Goal: Find specific page/section: Find specific page/section

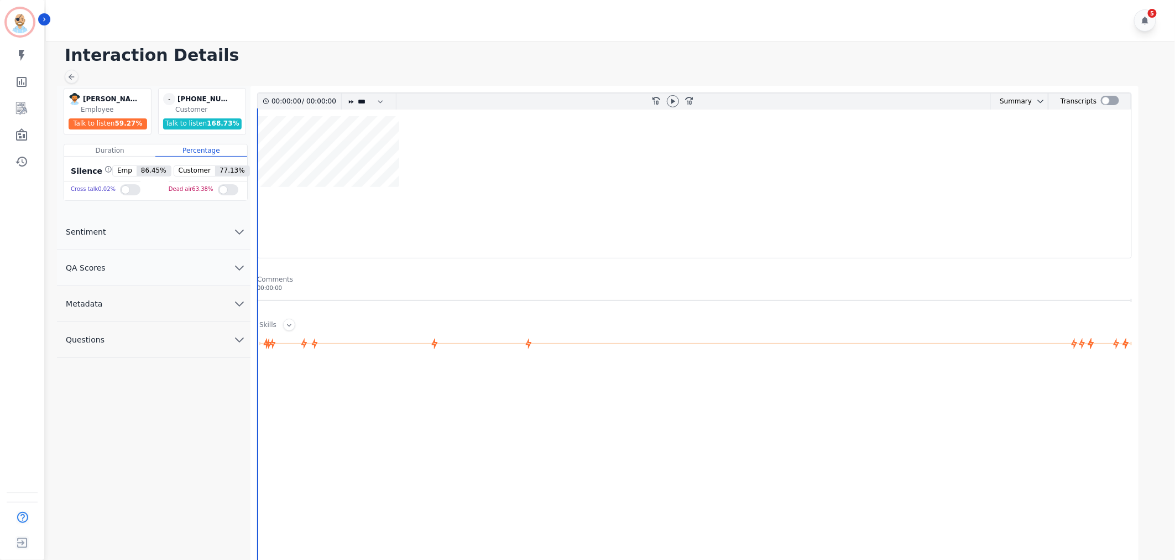
click at [191, 268] on button "QA Scores" at bounding box center [154, 268] width 194 height 36
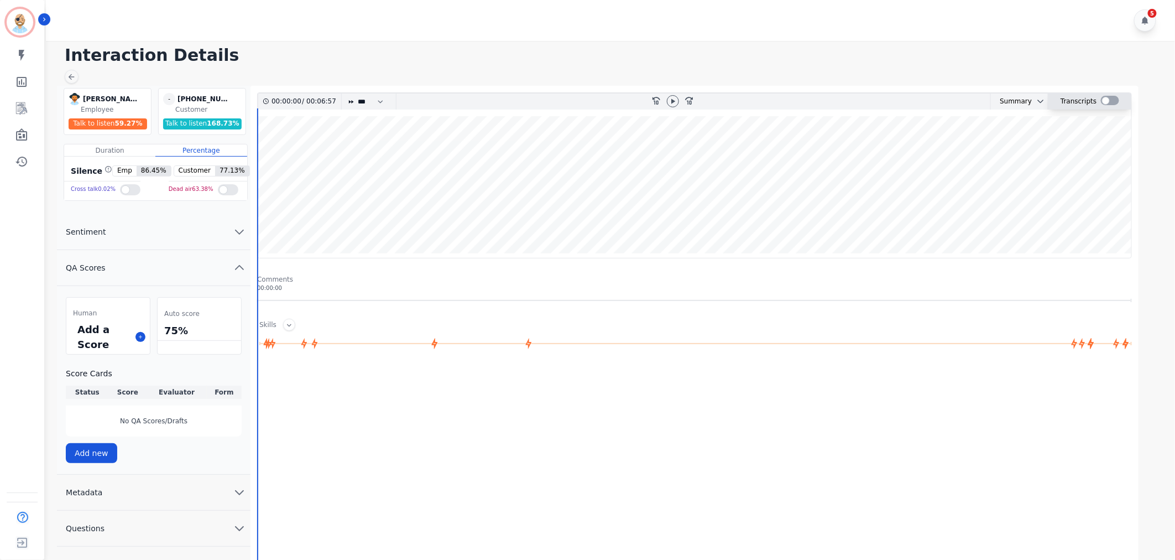
click at [1108, 98] on div at bounding box center [1110, 100] width 18 height 9
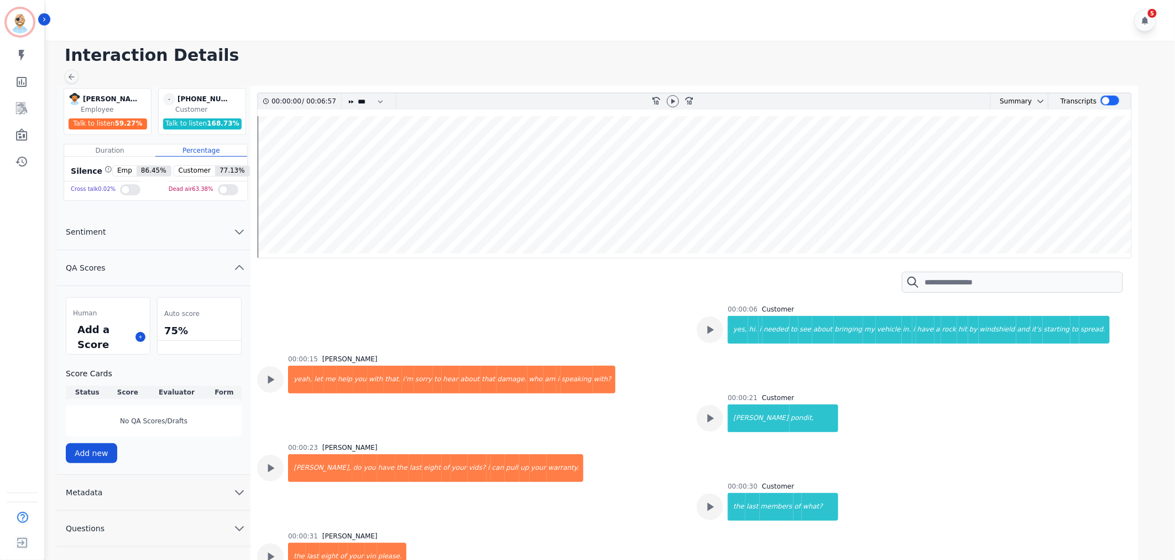
scroll to position [61, 0]
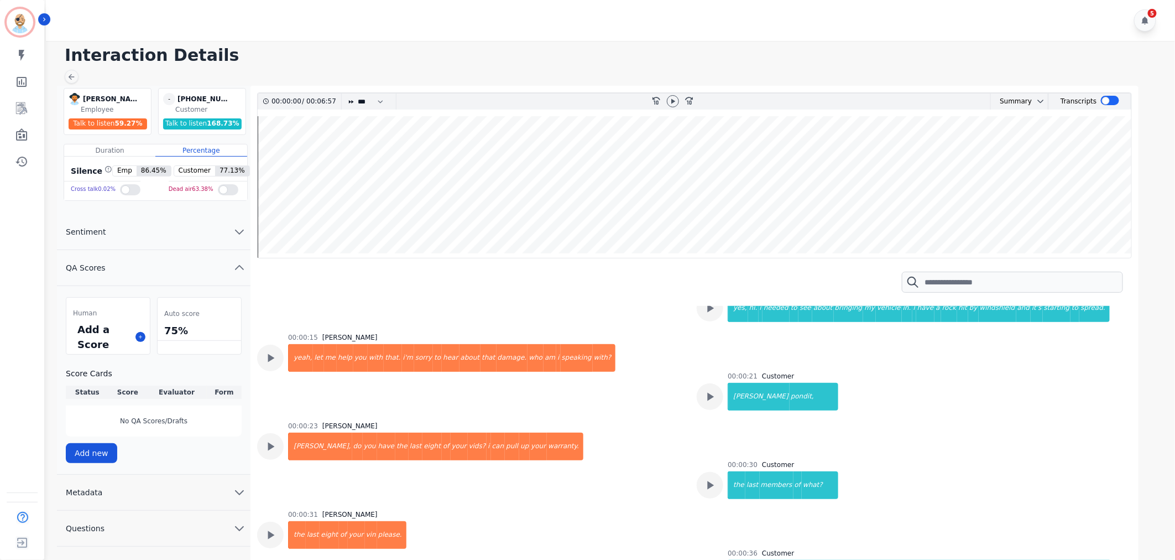
click at [626, 384] on div "00:00:15 Emmory LeeSang yeah, let me help you with that. i'm sorry to hear abou…" at bounding box center [470, 370] width 426 height 75
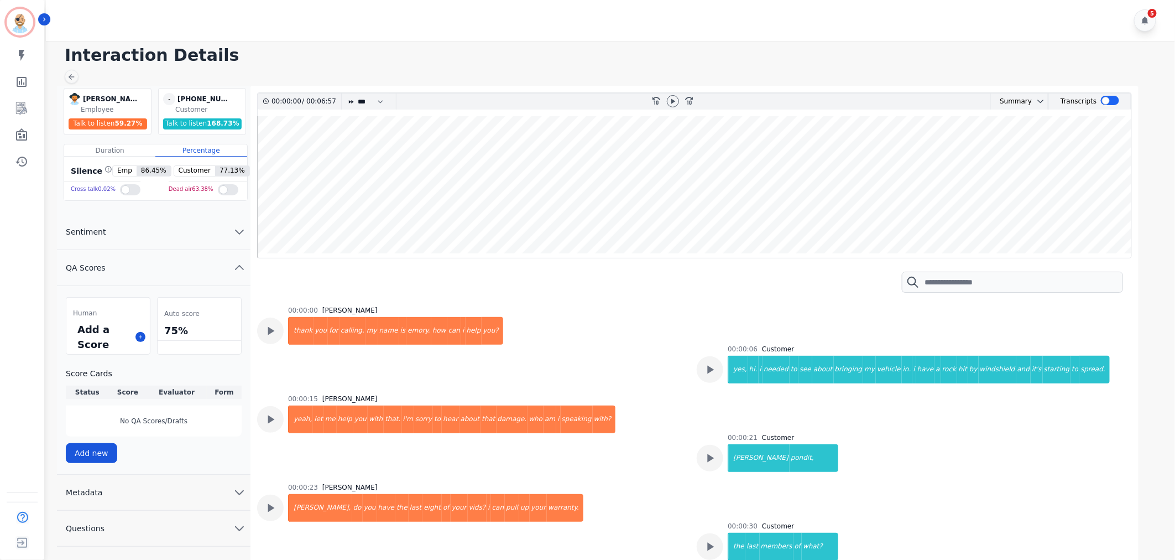
scroll to position [8, 0]
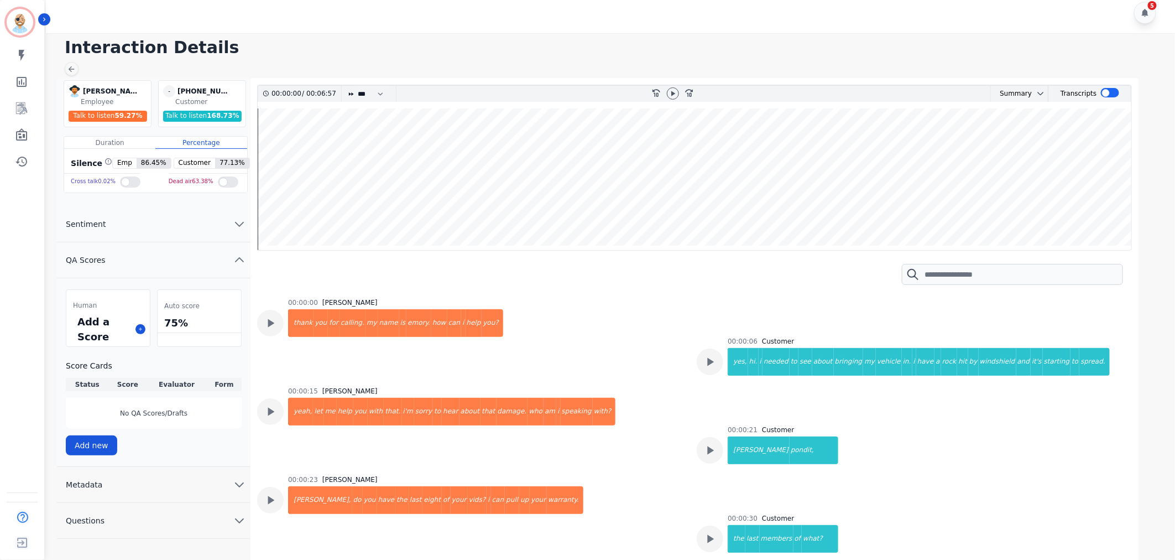
click at [170, 218] on button "Sentiment" at bounding box center [154, 224] width 194 height 36
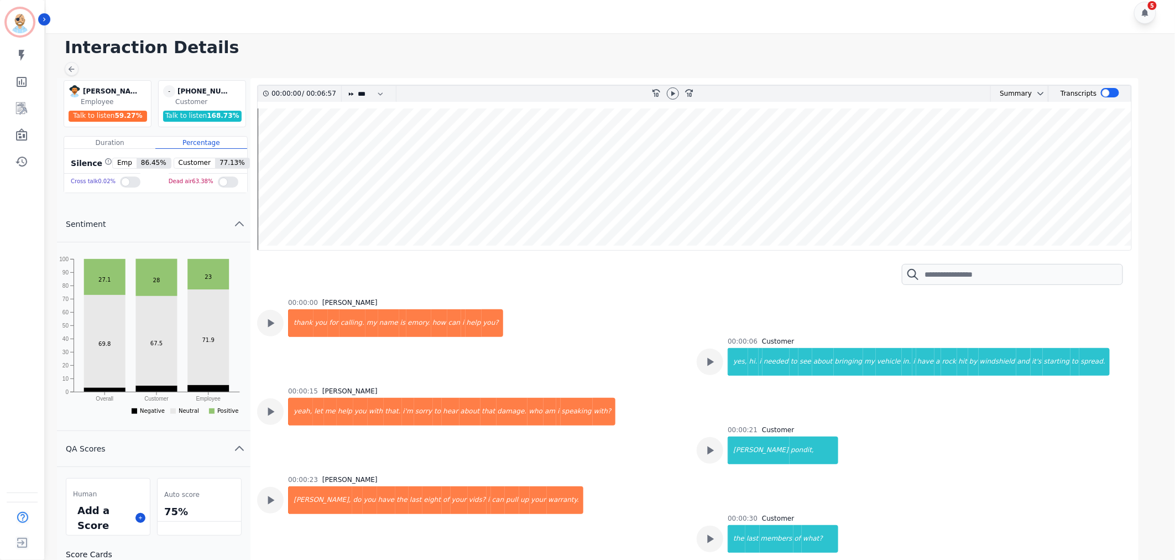
click at [170, 218] on button "Sentiment" at bounding box center [154, 224] width 194 height 36
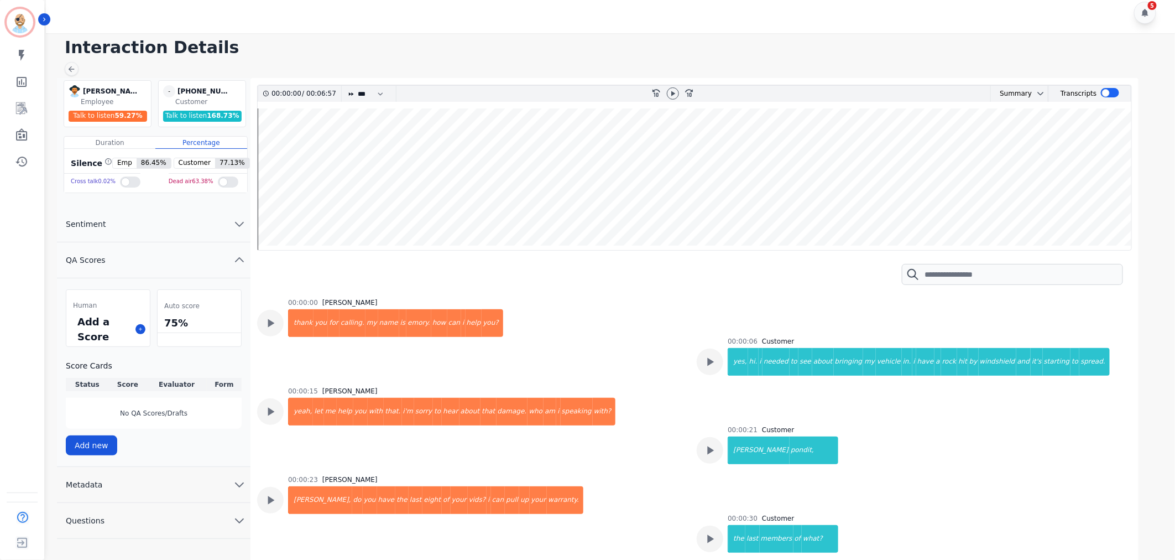
click at [172, 255] on button "QA Scores" at bounding box center [154, 260] width 194 height 36
click at [167, 291] on button "Metadata" at bounding box center [154, 296] width 194 height 36
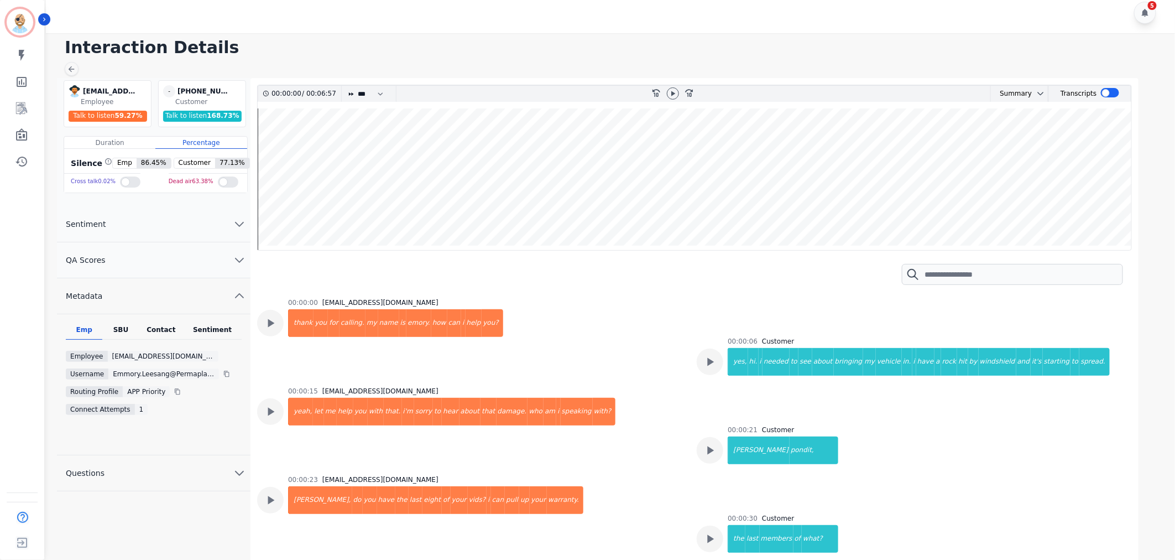
click at [168, 297] on button "Metadata" at bounding box center [154, 296] width 194 height 36
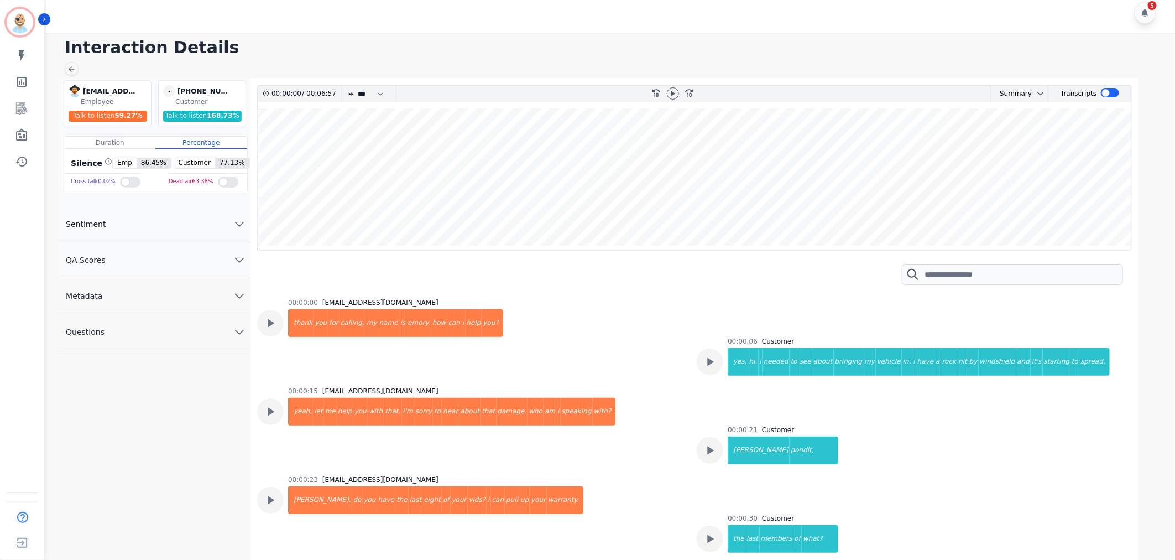
click at [161, 335] on button "Questions" at bounding box center [154, 332] width 194 height 36
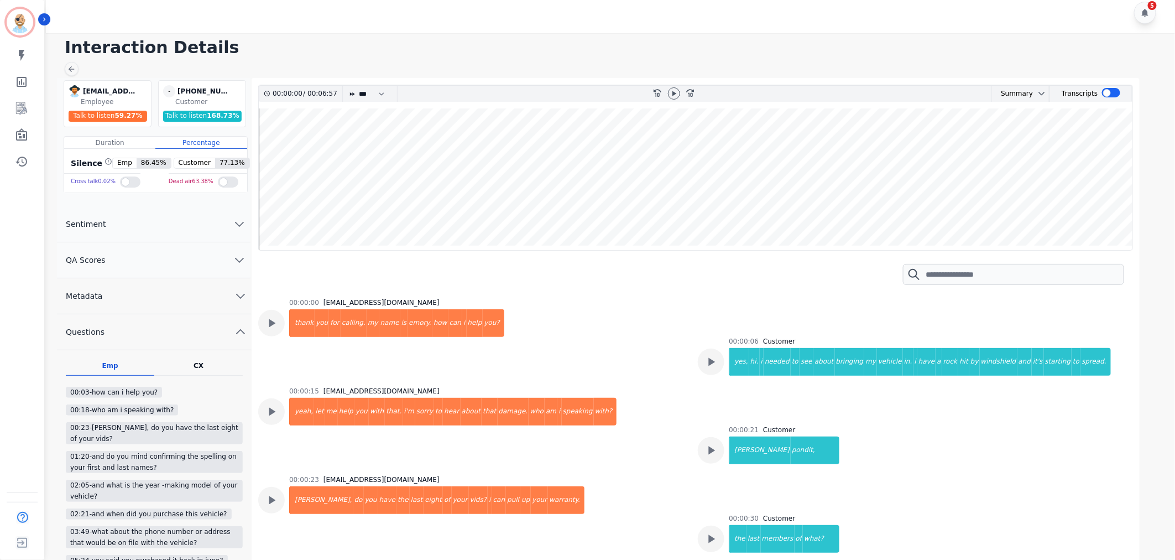
click at [161, 335] on button "Questions" at bounding box center [154, 332] width 195 height 36
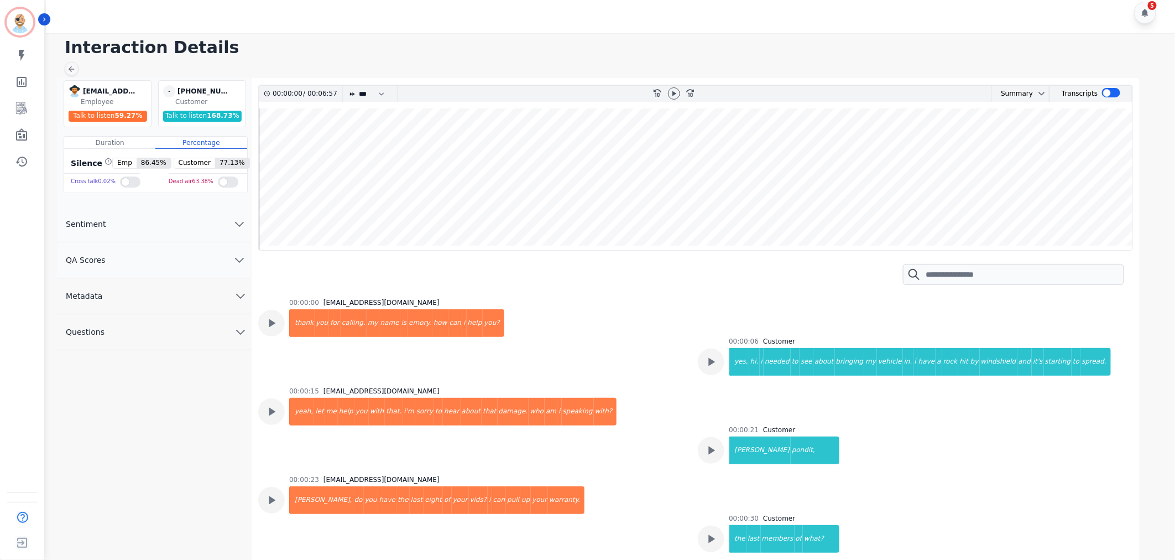
click at [156, 290] on button "Metadata" at bounding box center [154, 296] width 195 height 36
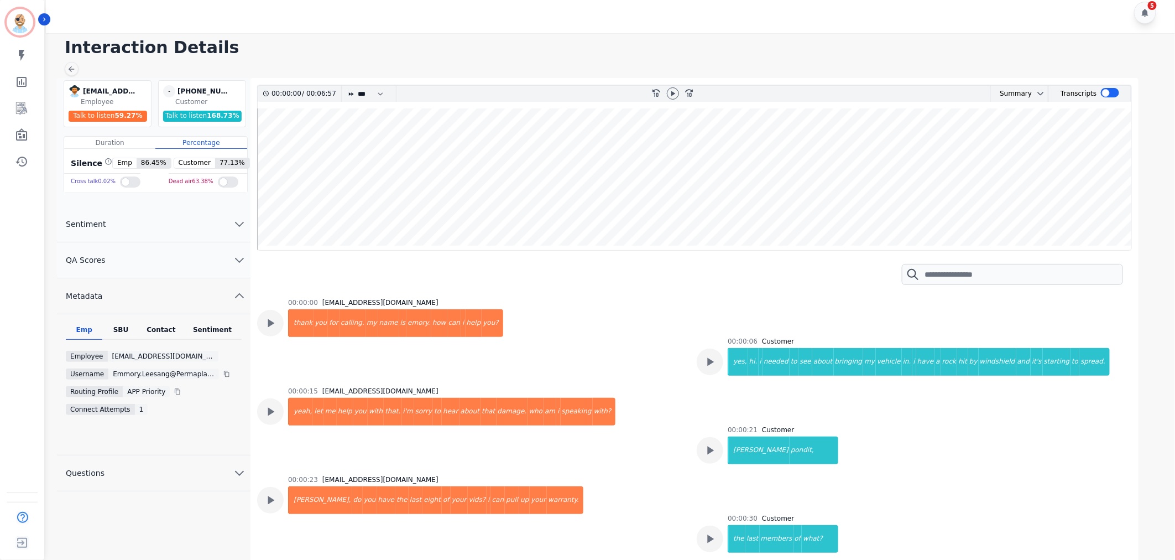
click at [302, 9] on div "5" at bounding box center [612, 12] width 1132 height 41
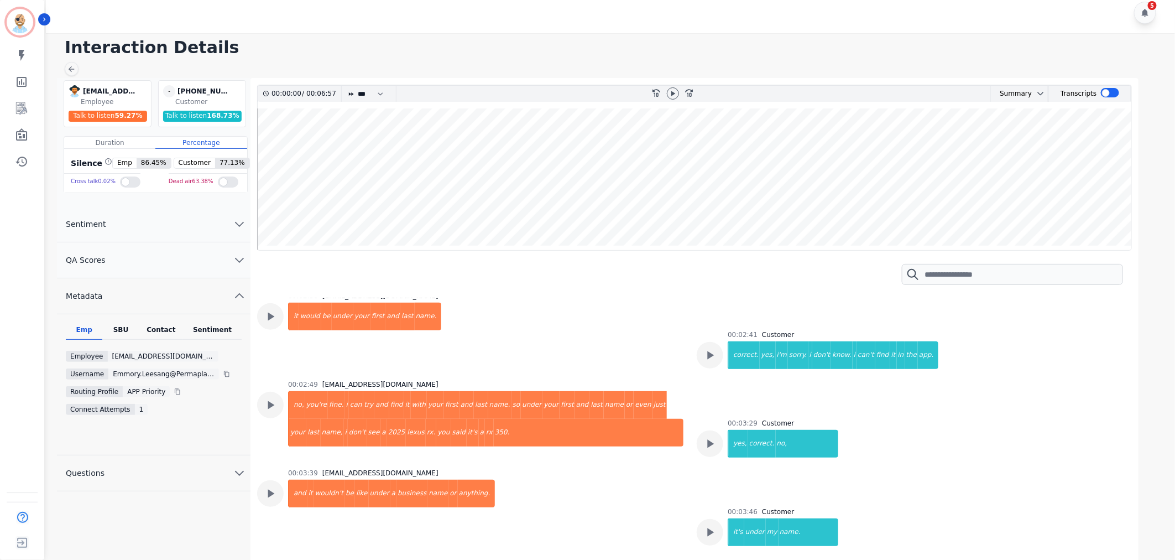
scroll to position [921, 0]
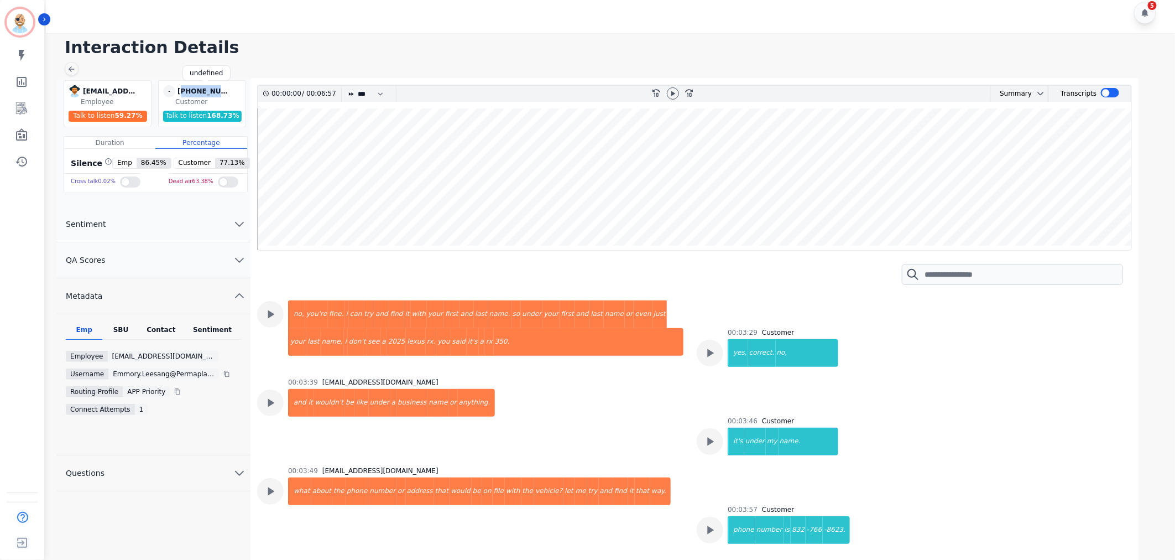
drag, startPoint x: 227, startPoint y: 90, endPoint x: 182, endPoint y: 92, distance: 44.3
click at [182, 92] on div "+12815693300" at bounding box center [204, 91] width 55 height 12
copy div "12815693300"
click at [252, 62] on div "Interaction Details emmory.leesang@permaplate.com emmory.leesang@permaplate.com…" at bounding box center [609, 296] width 1132 height 527
click at [275, 15] on div "5" at bounding box center [612, 12] width 1132 height 41
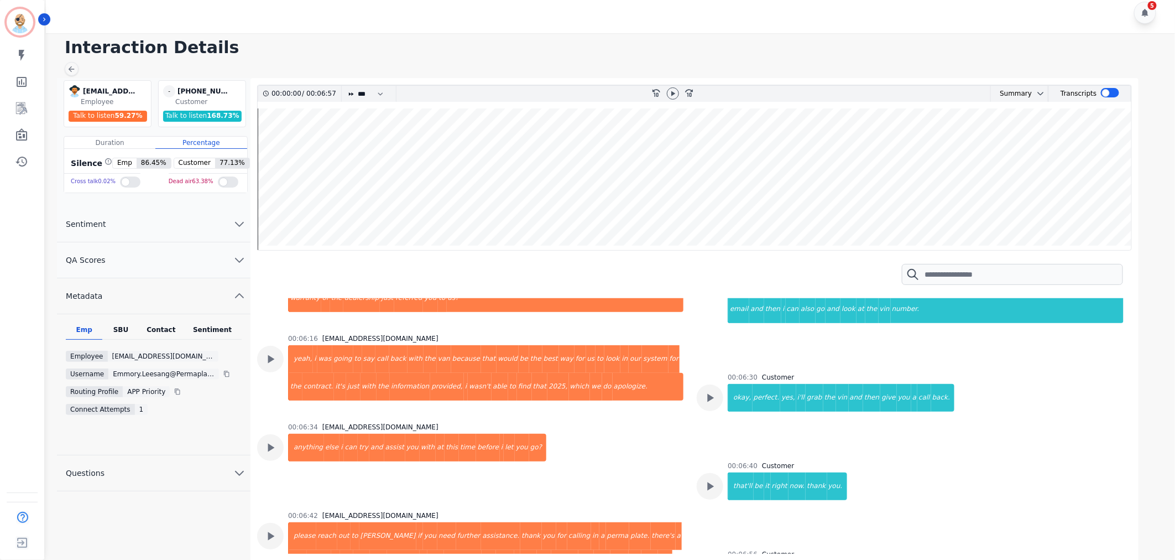
scroll to position [1981, 0]
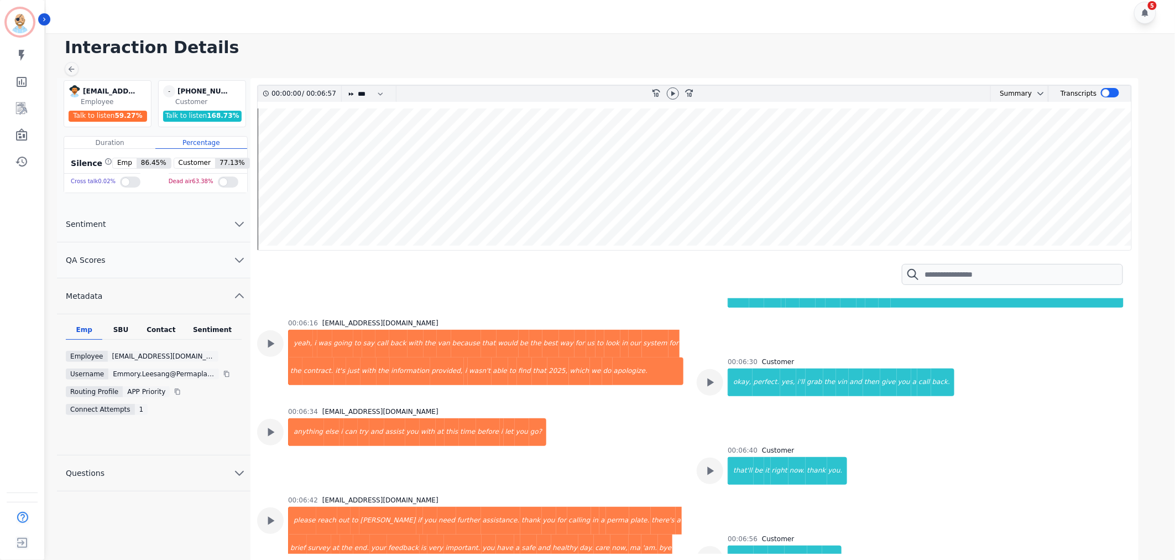
click at [629, 422] on div "00:06:34 emmory.leesang@permaplate.com anything else i can try and assist you w…" at bounding box center [470, 444] width 426 height 75
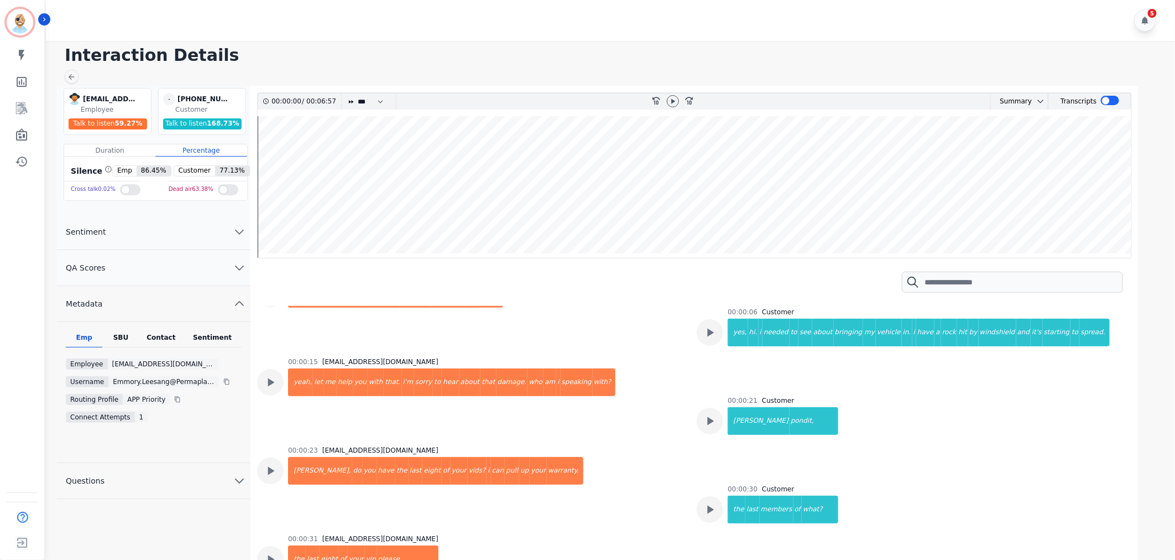
scroll to position [0, 0]
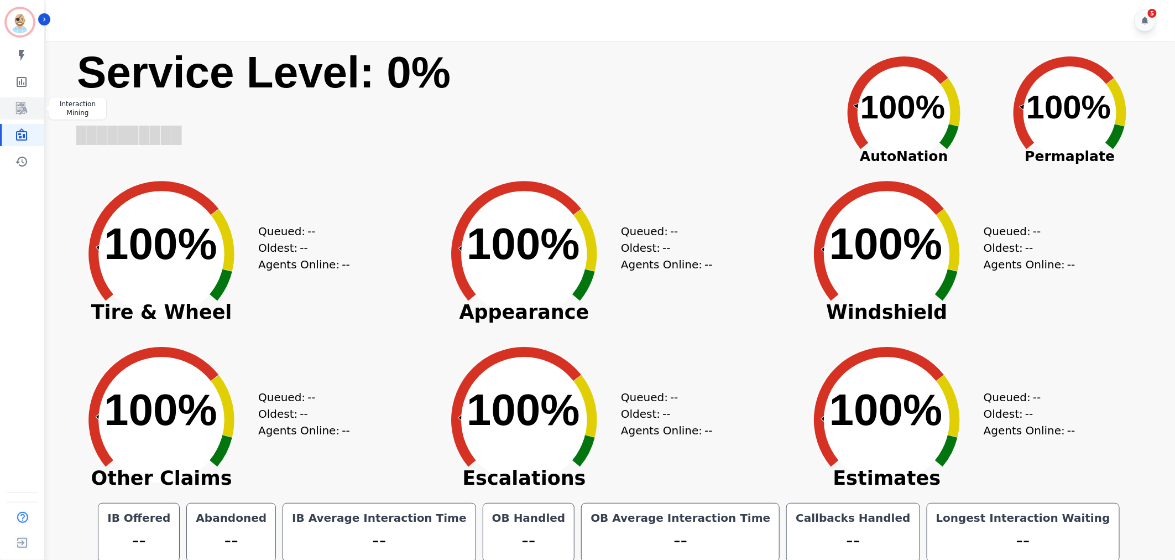
click at [26, 105] on icon "Sidebar" at bounding box center [21, 108] width 13 height 13
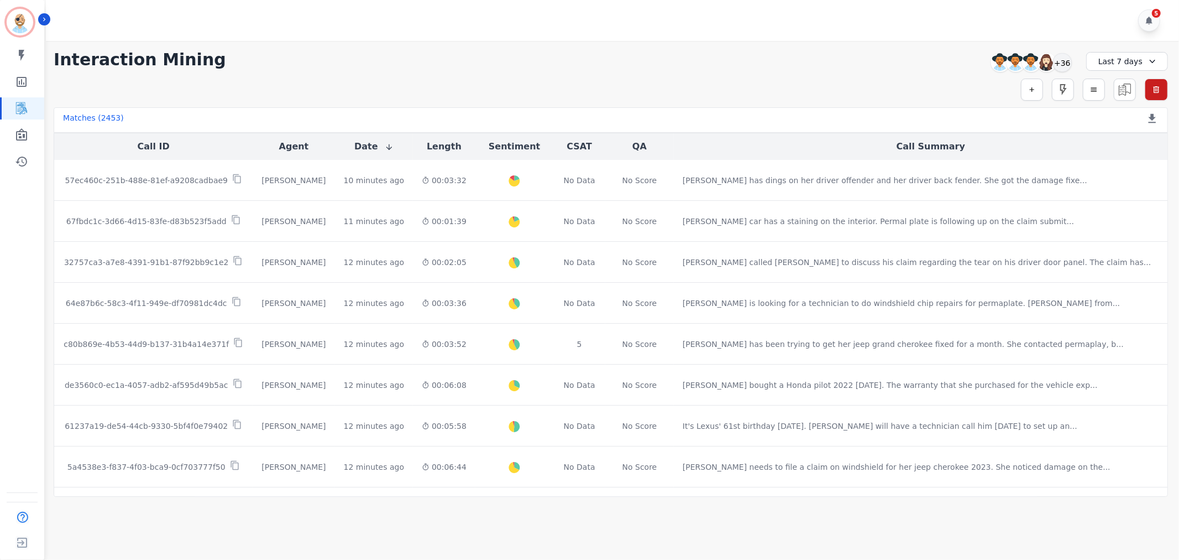
click at [1115, 64] on div "Last 7 days" at bounding box center [1128, 61] width 82 height 19
click at [1123, 164] on li "Last 90 days" at bounding box center [1134, 166] width 55 height 11
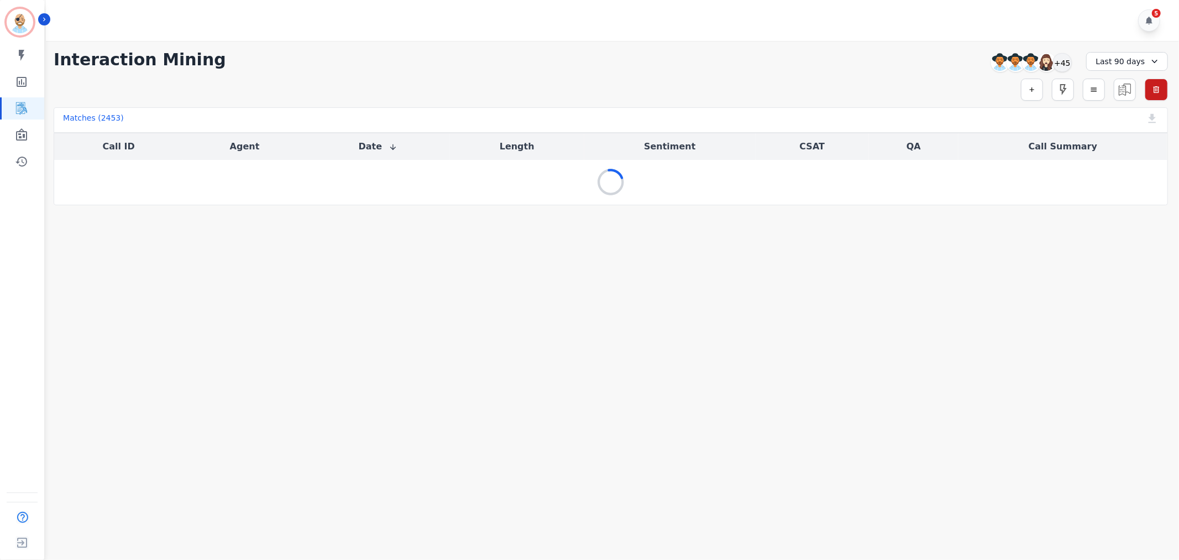
click at [844, 64] on div "**********" at bounding box center [611, 60] width 1115 height 20
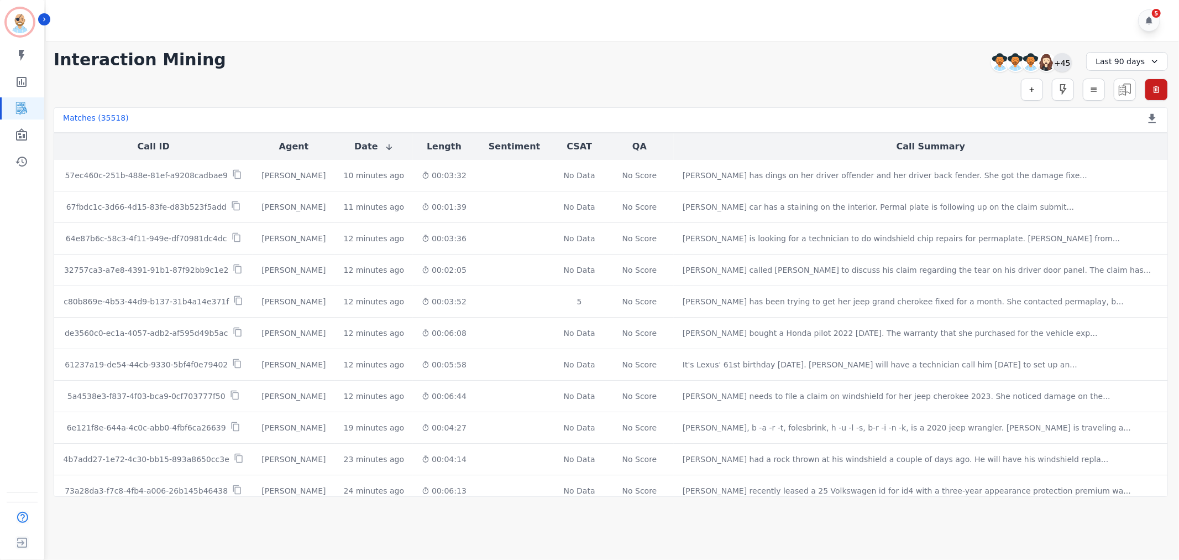
click at [1064, 59] on div "+45" at bounding box center [1062, 62] width 19 height 19
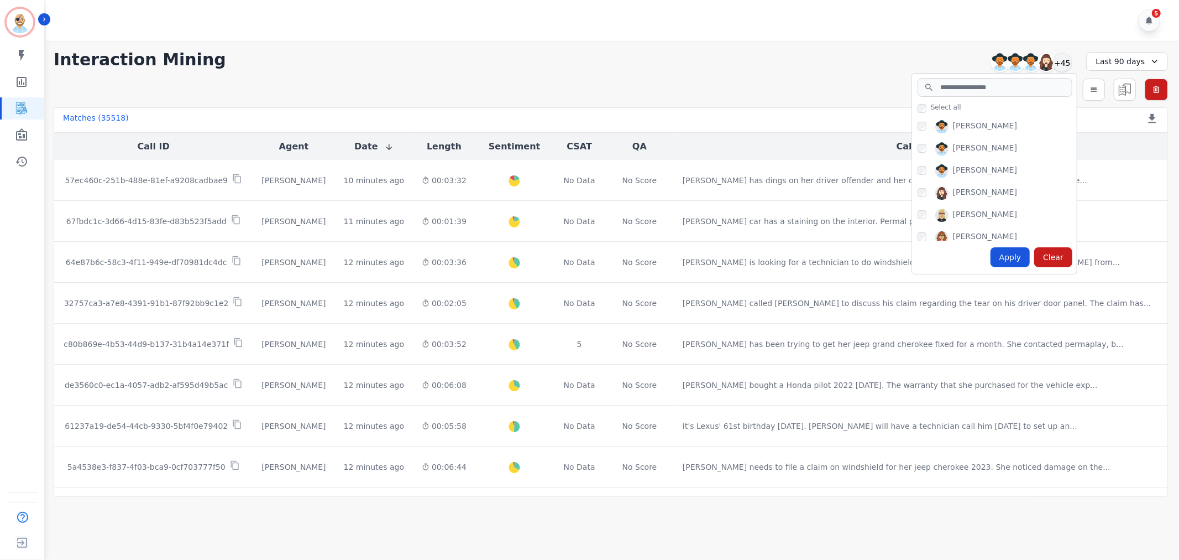
click at [934, 56] on div "[PERSON_NAME] [PERSON_NAME] [PERSON_NAME] [PERSON_NAME] +45" at bounding box center [995, 62] width 166 height 21
click at [826, 77] on div "Interaction Mining [PERSON_NAME] [PERSON_NAME] [PERSON_NAME] [PERSON_NAME] +45 …" at bounding box center [611, 269] width 1137 height 456
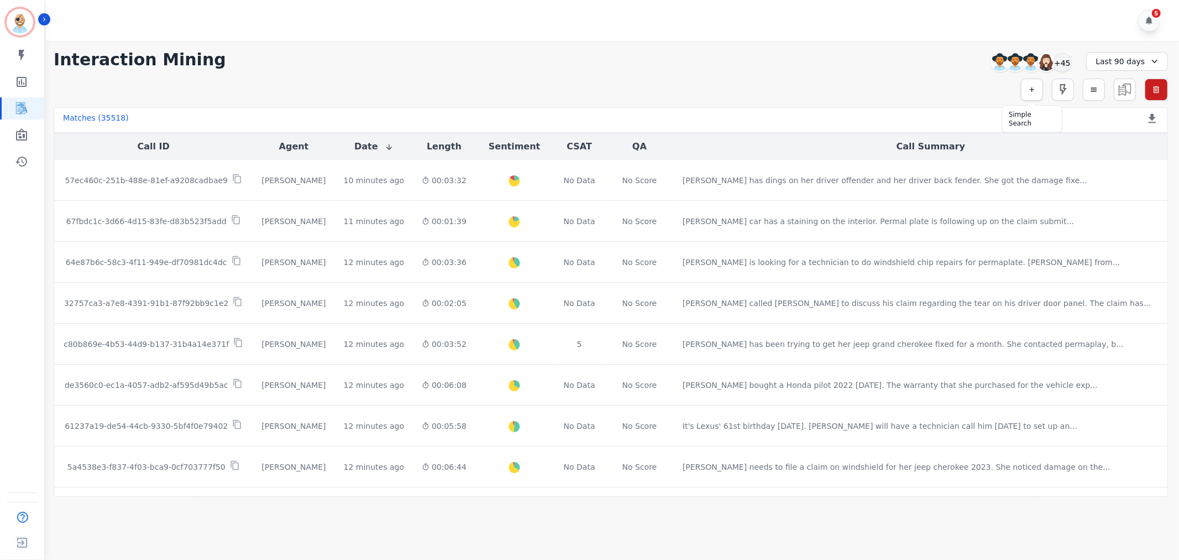
click at [1028, 87] on icon "button" at bounding box center [1032, 90] width 8 height 8
click at [867, 122] on input "selected options" at bounding box center [877, 119] width 138 height 12
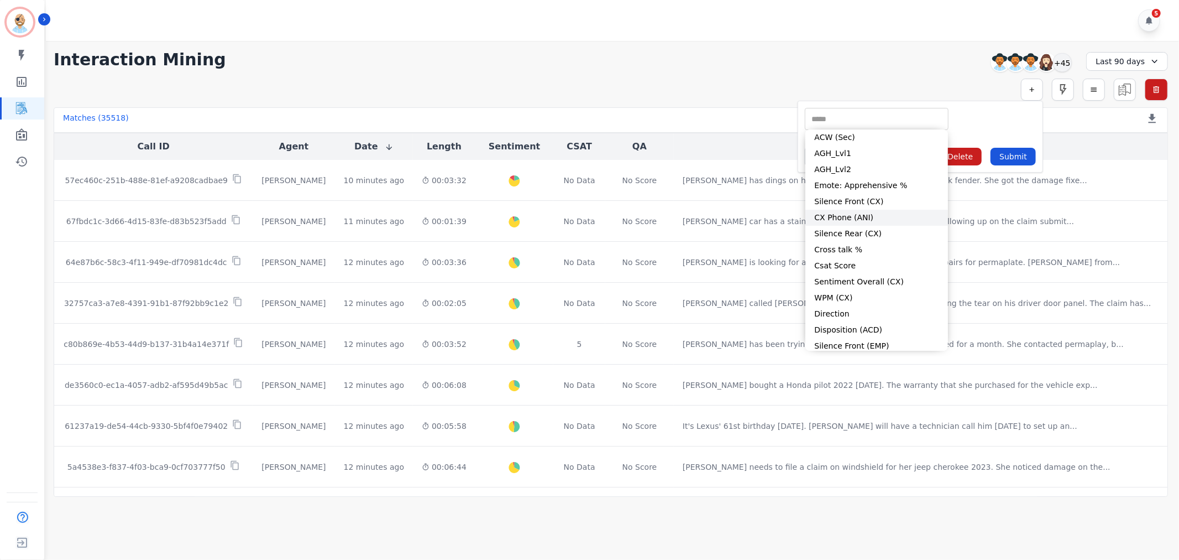
click at [863, 218] on li "CX Phone (ANI)" at bounding box center [877, 218] width 143 height 16
type input "**********"
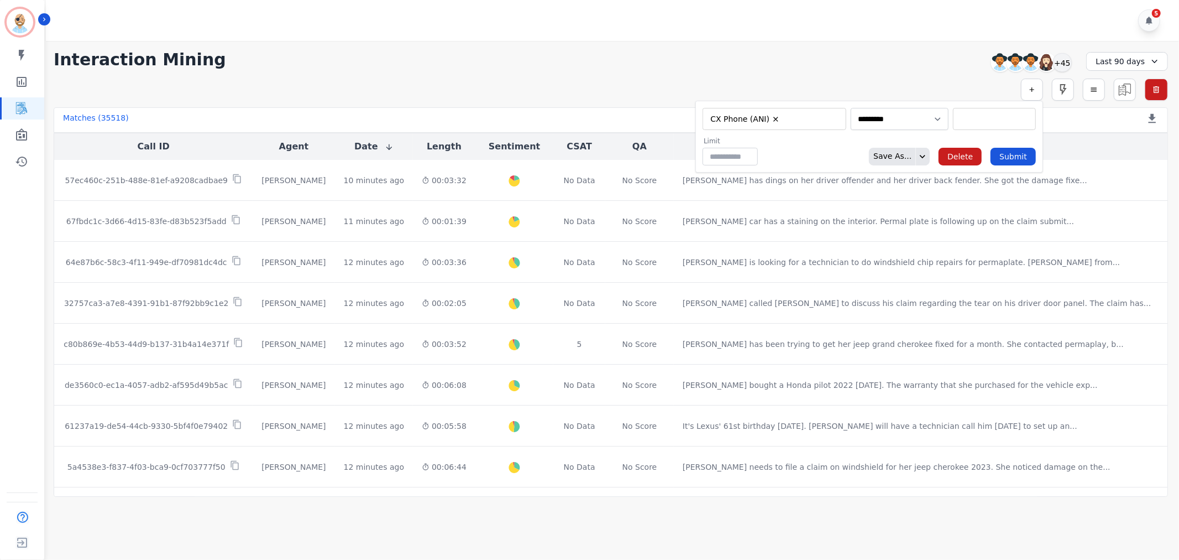
click at [967, 119] on input "selected options" at bounding box center [994, 119] width 77 height 12
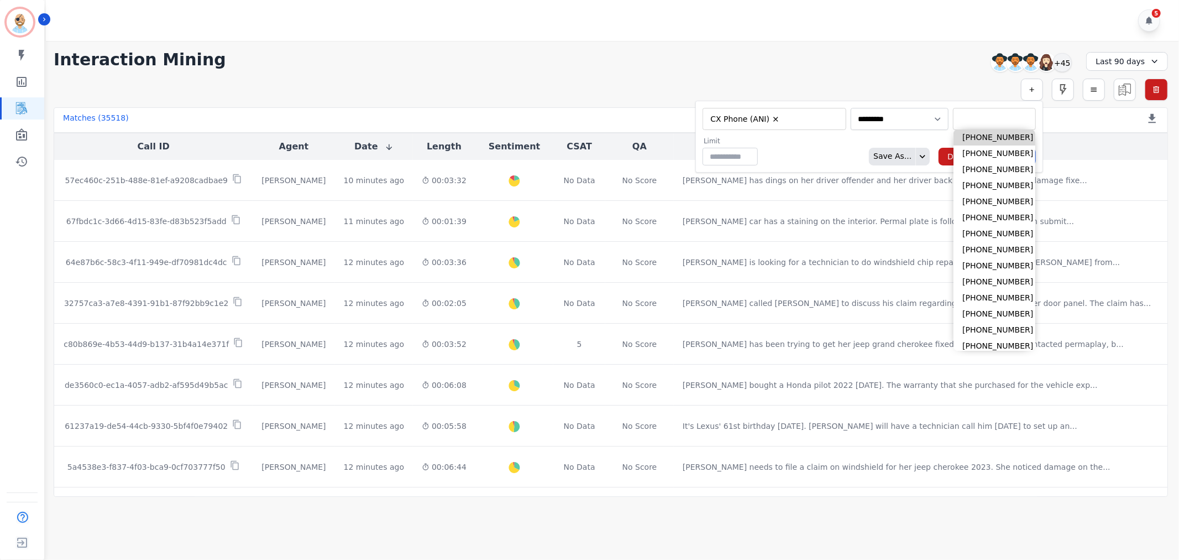
paste input "**********"
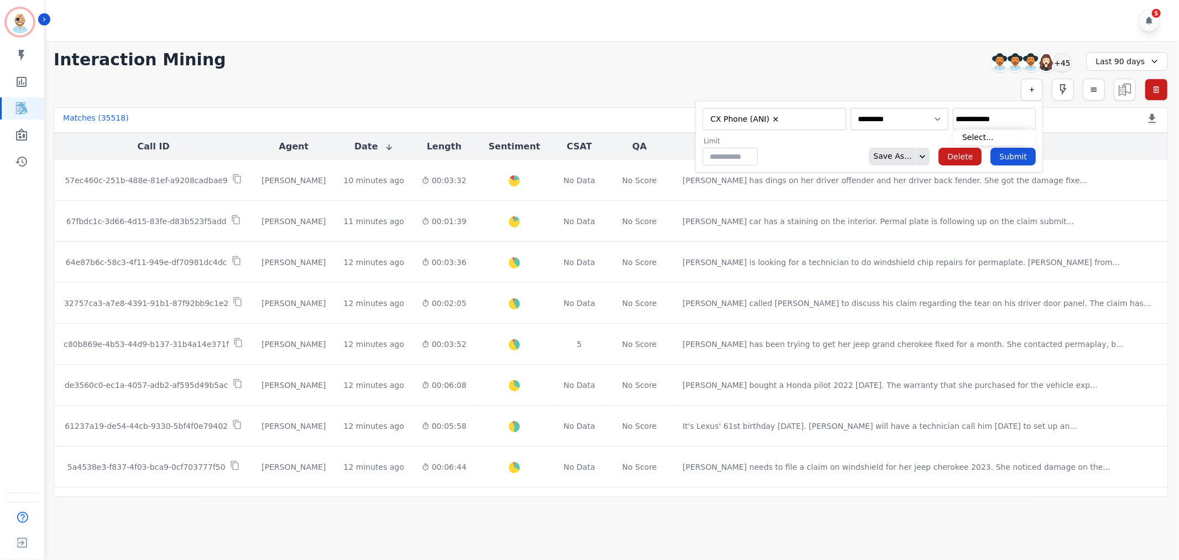
type input "**********"
click at [825, 147] on div "Limit ** Save As... Delete Submit" at bounding box center [869, 151] width 333 height 29
click at [1016, 158] on button "Submit" at bounding box center [1013, 157] width 45 height 18
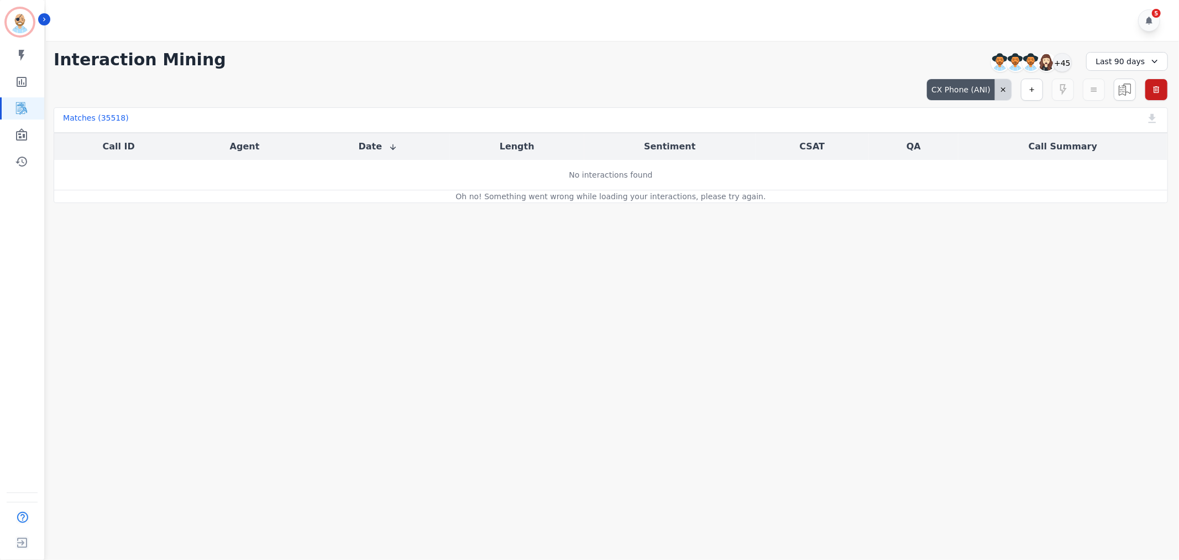
click at [656, 81] on div "CX Phone (ANI) Simple Search Metric Search Advanced Search Saved Rules Clear Fi…" at bounding box center [611, 90] width 1115 height 22
click at [1007, 87] on div at bounding box center [1003, 89] width 17 height 21
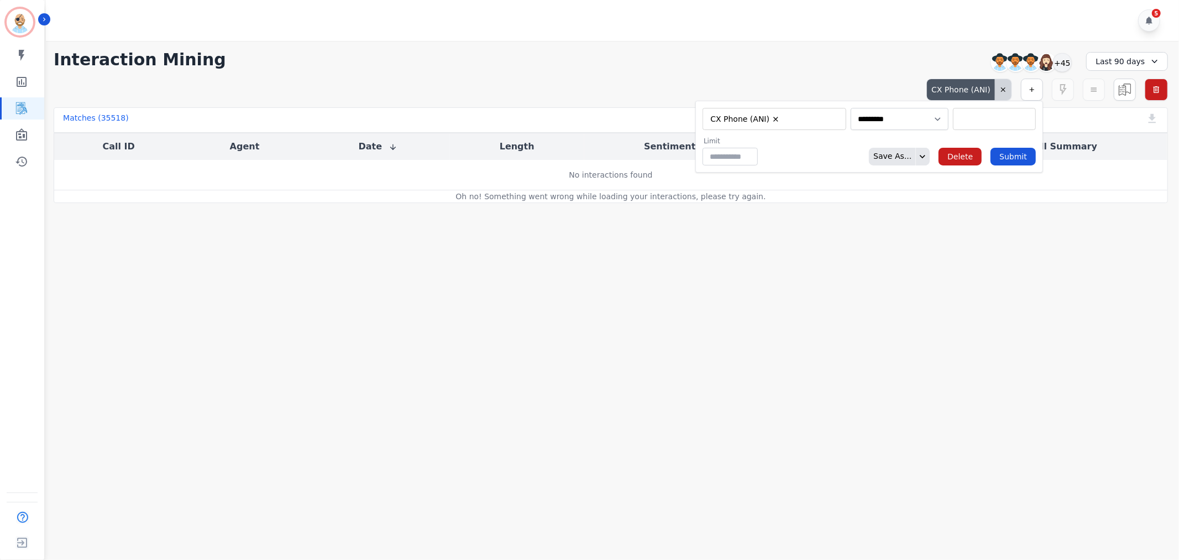
click at [776, 67] on div "**********" at bounding box center [611, 60] width 1115 height 20
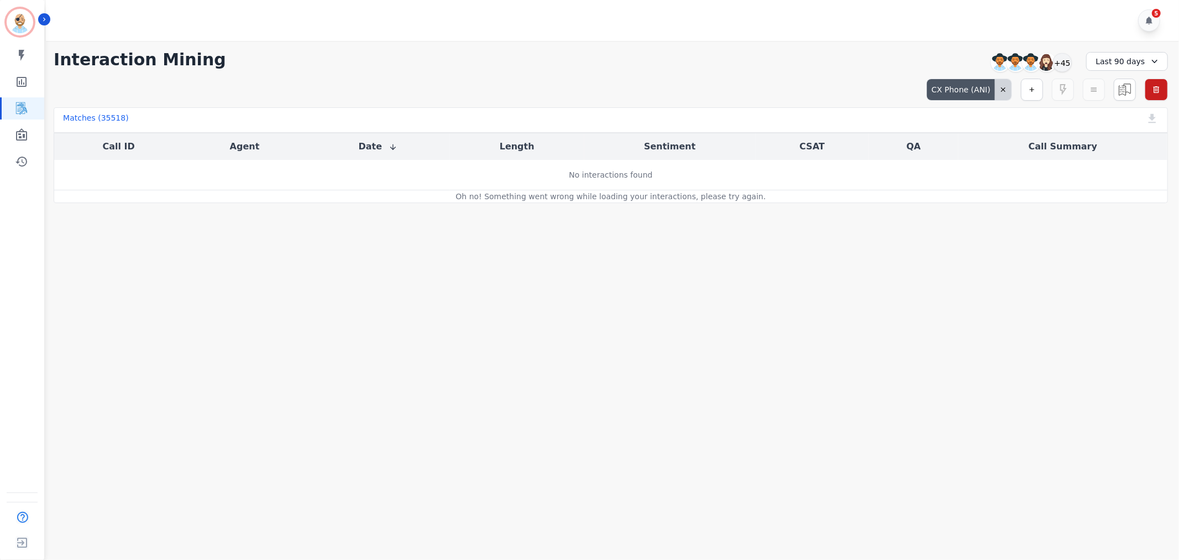
click at [688, 24] on div "5" at bounding box center [614, 20] width 1137 height 41
